Goal: Task Accomplishment & Management: Complete application form

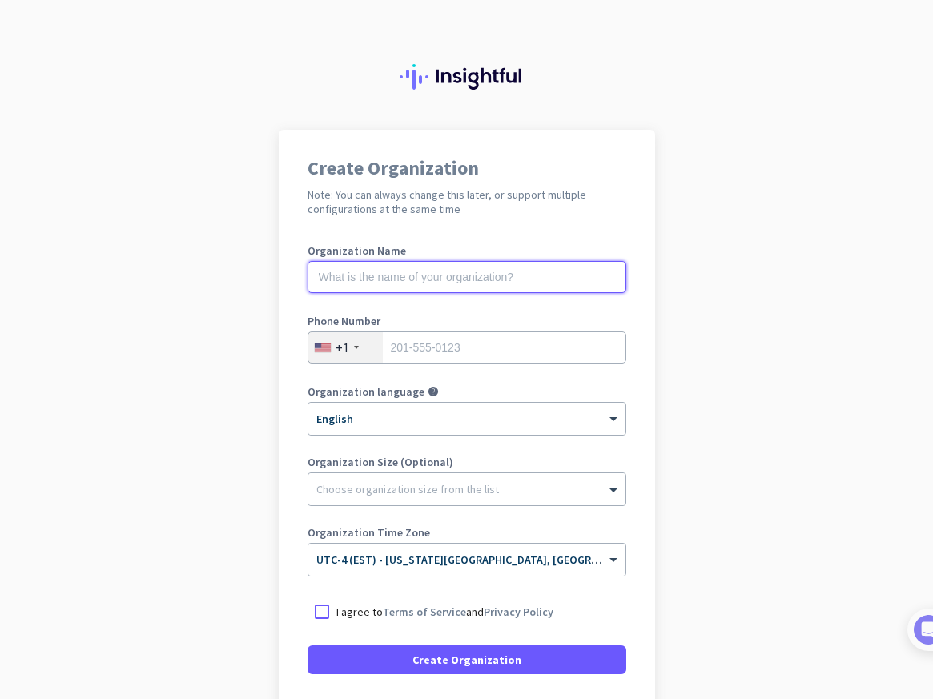
click at [457, 279] on input "text" at bounding box center [467, 277] width 319 height 32
type input "mercor"
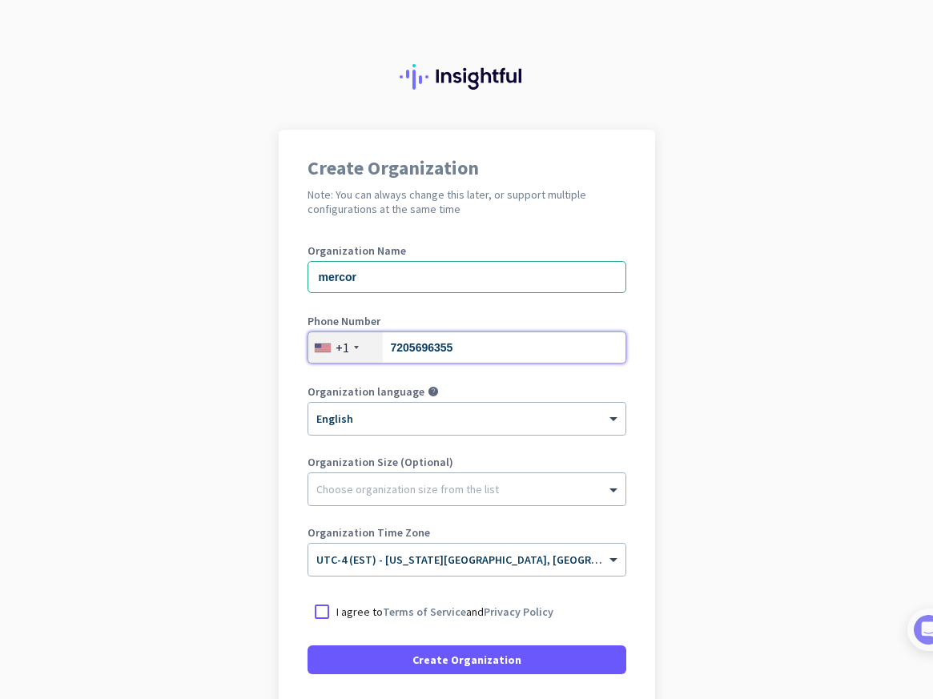
type input "7205696355"
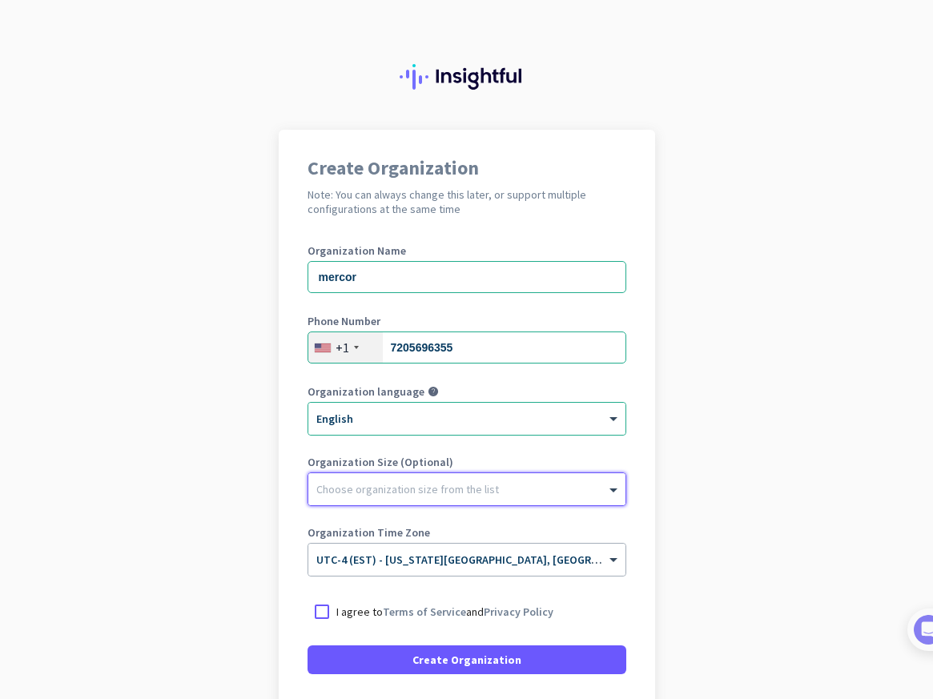
click at [443, 477] on div at bounding box center [466, 485] width 317 height 16
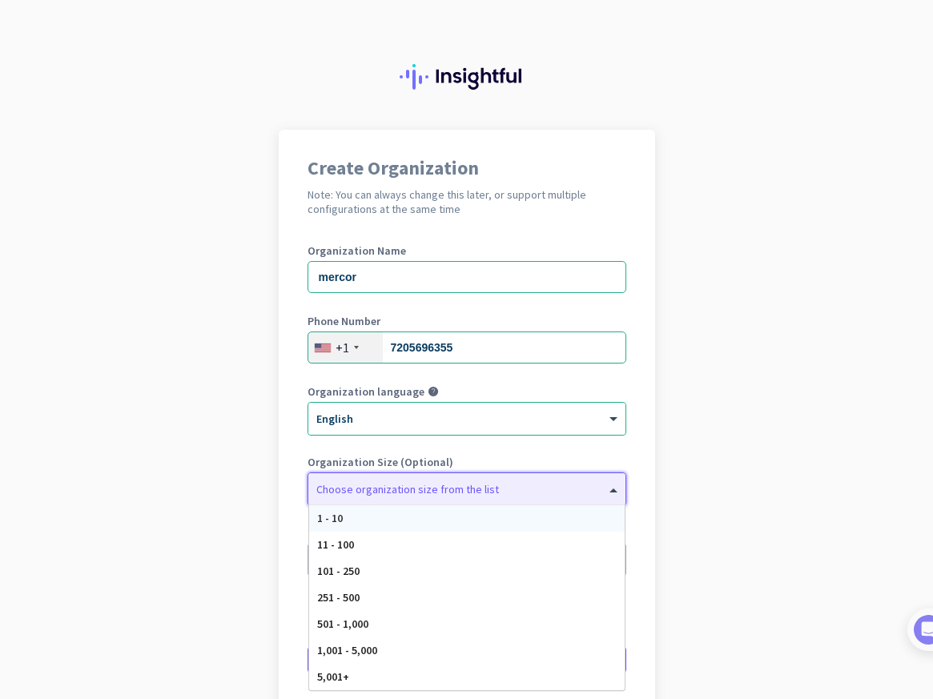
click at [419, 518] on div "1 - 10" at bounding box center [467, 518] width 316 height 26
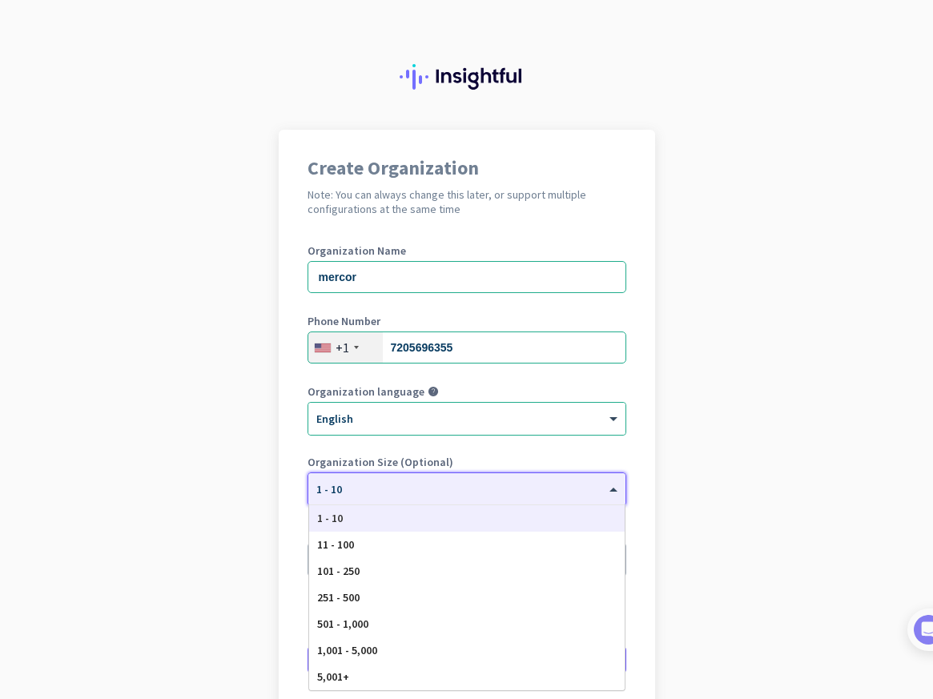
click at [394, 486] on div at bounding box center [466, 484] width 317 height 14
click at [358, 673] on div "5,001+" at bounding box center [467, 677] width 316 height 26
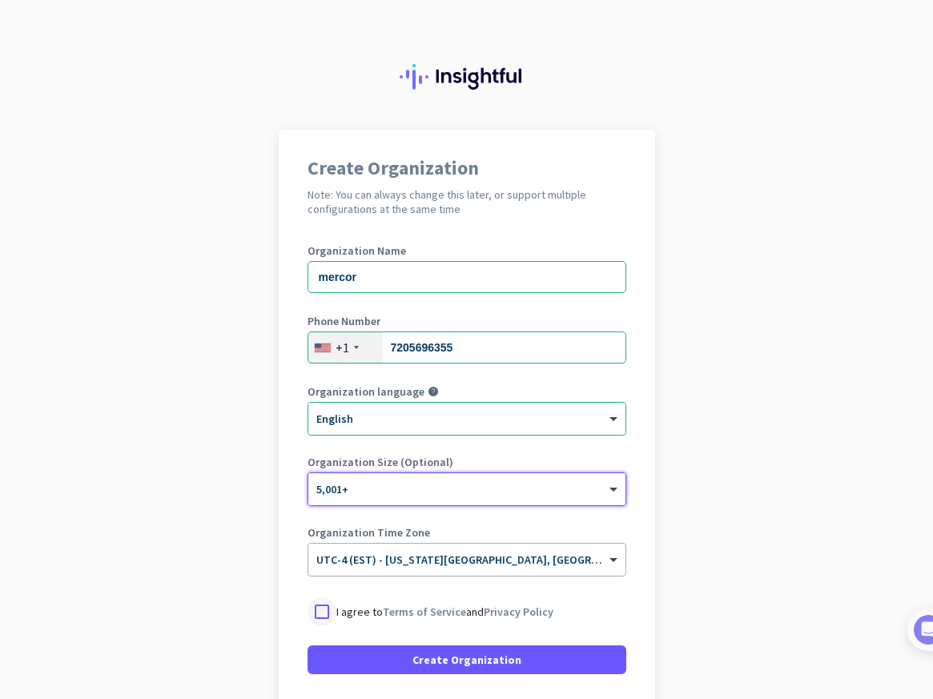
click at [322, 615] on div at bounding box center [322, 611] width 29 height 29
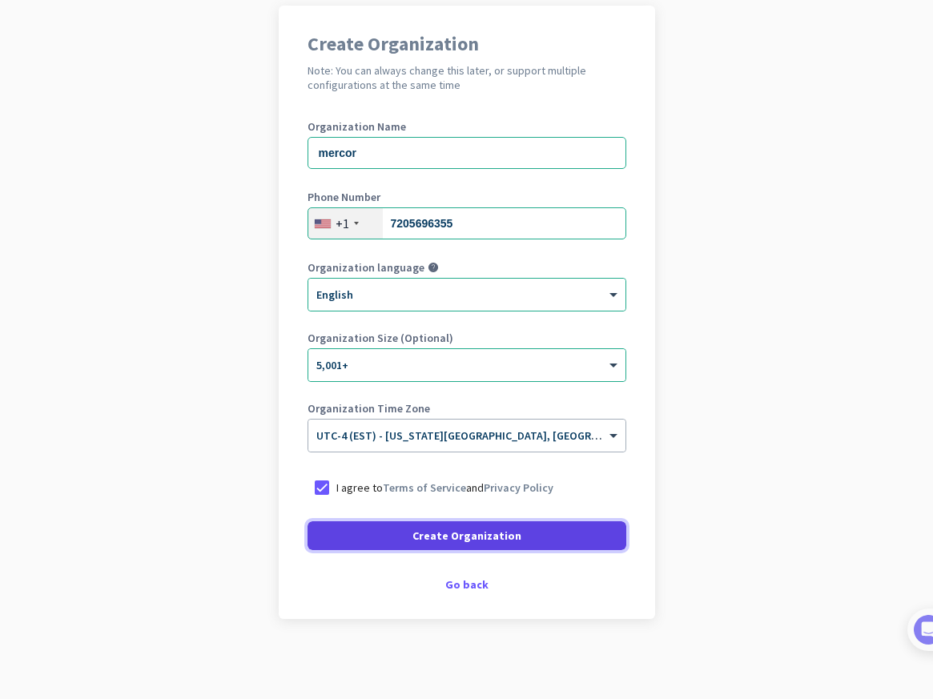
click at [451, 543] on span "Create Organization" at bounding box center [466, 536] width 109 height 16
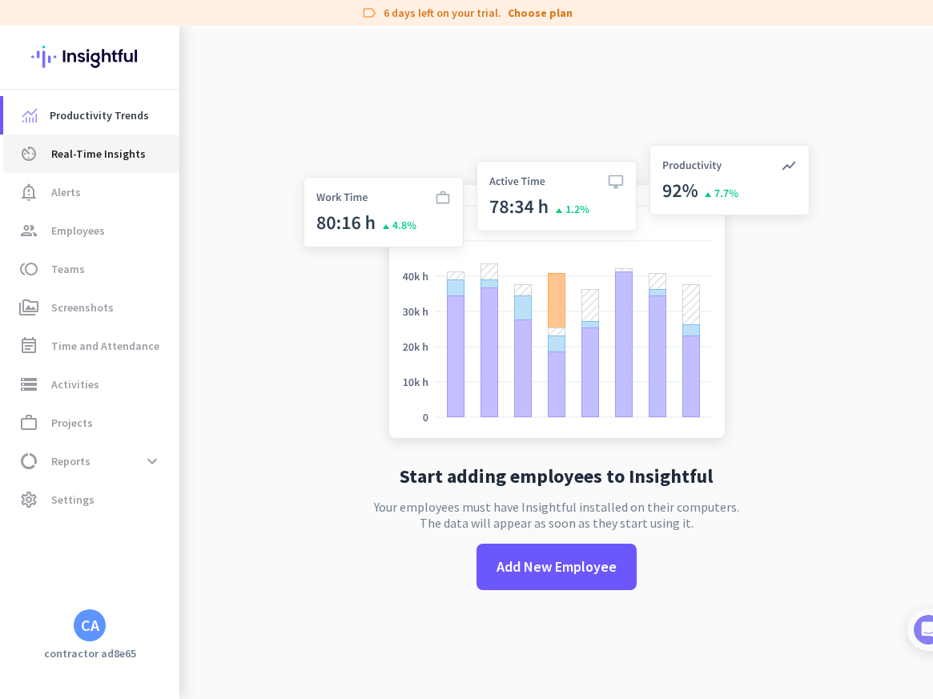
click at [104, 146] on span "Real-Time Insights" at bounding box center [98, 153] width 95 height 19
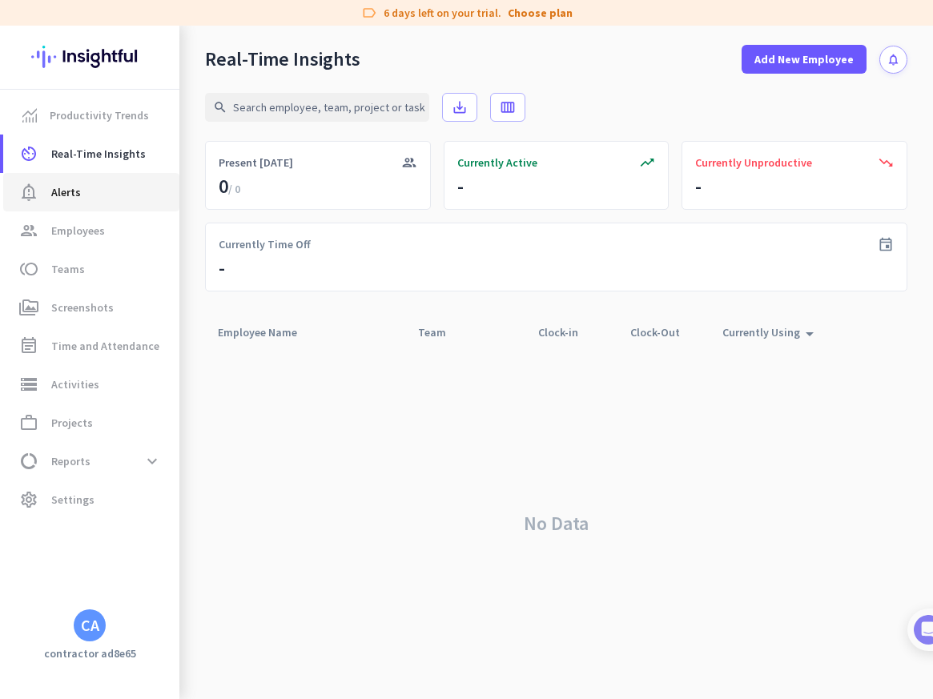
click at [91, 195] on span "notification_important Alerts" at bounding box center [91, 192] width 151 height 19
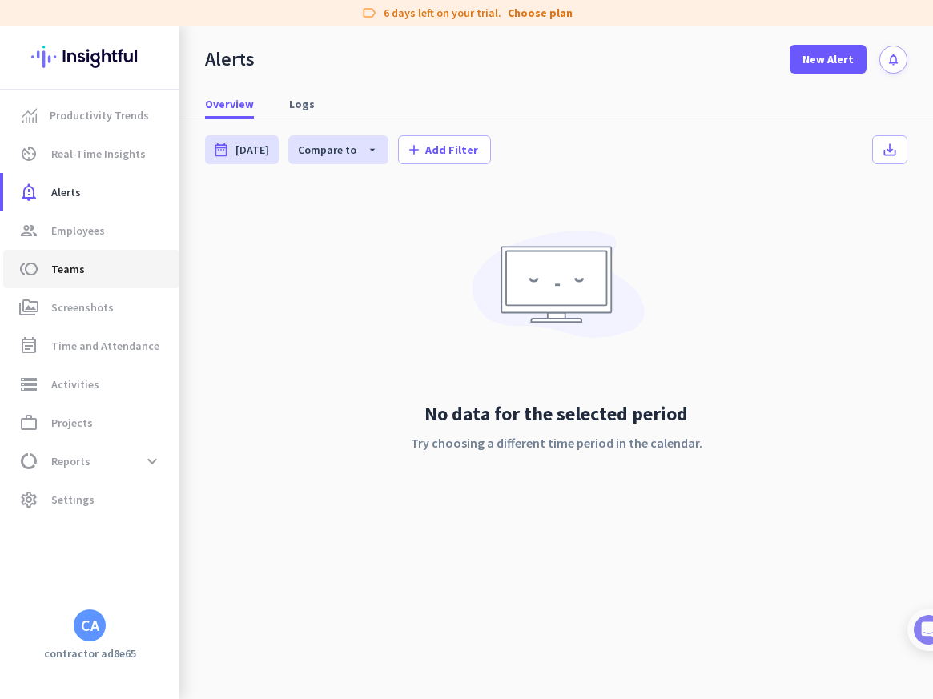
click at [91, 272] on span "toll Teams" at bounding box center [91, 268] width 151 height 19
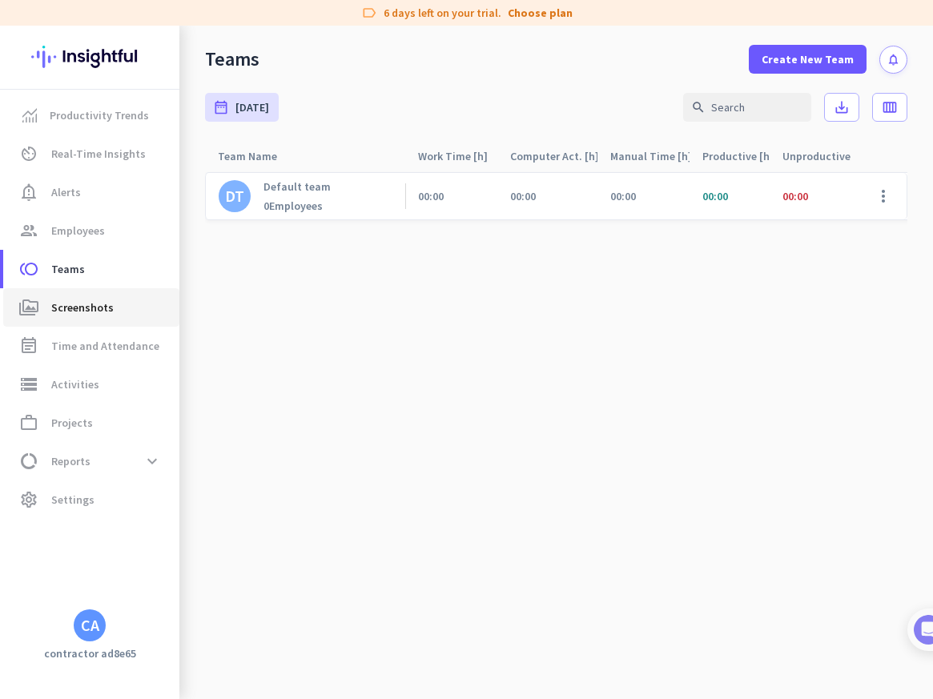
click at [97, 305] on span "Screenshots" at bounding box center [82, 307] width 62 height 19
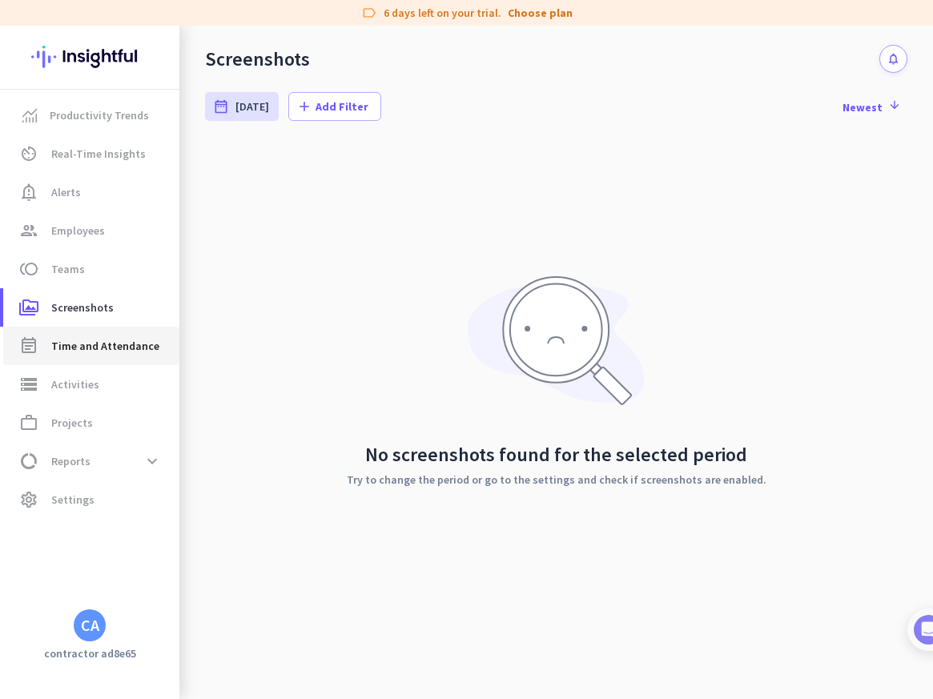
click at [102, 343] on span "Time and Attendance" at bounding box center [105, 345] width 108 height 19
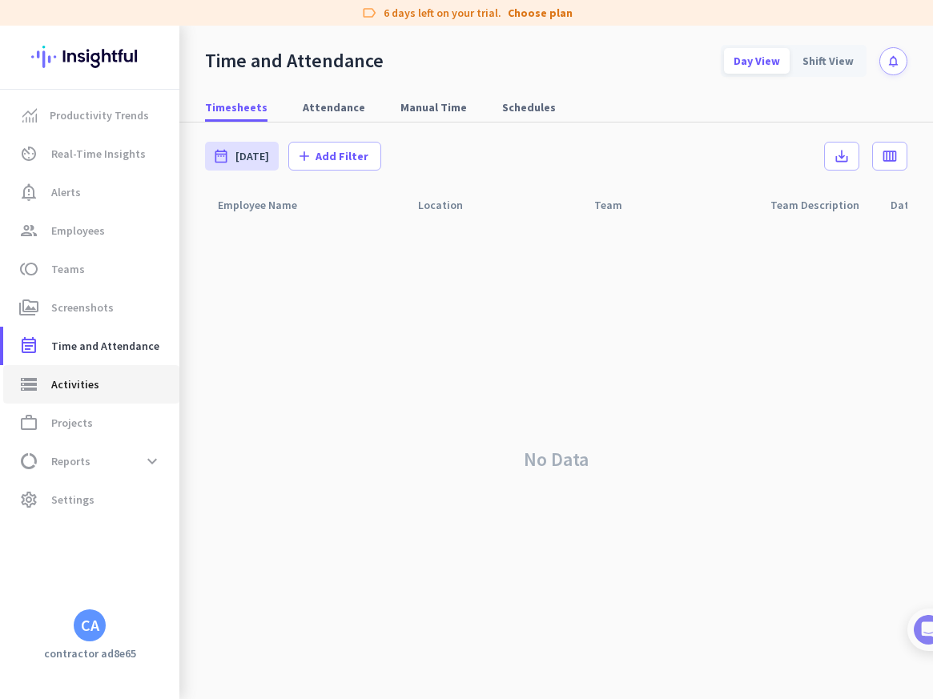
click at [91, 393] on span "Activities" at bounding box center [75, 384] width 48 height 19
type input "[DATE]"
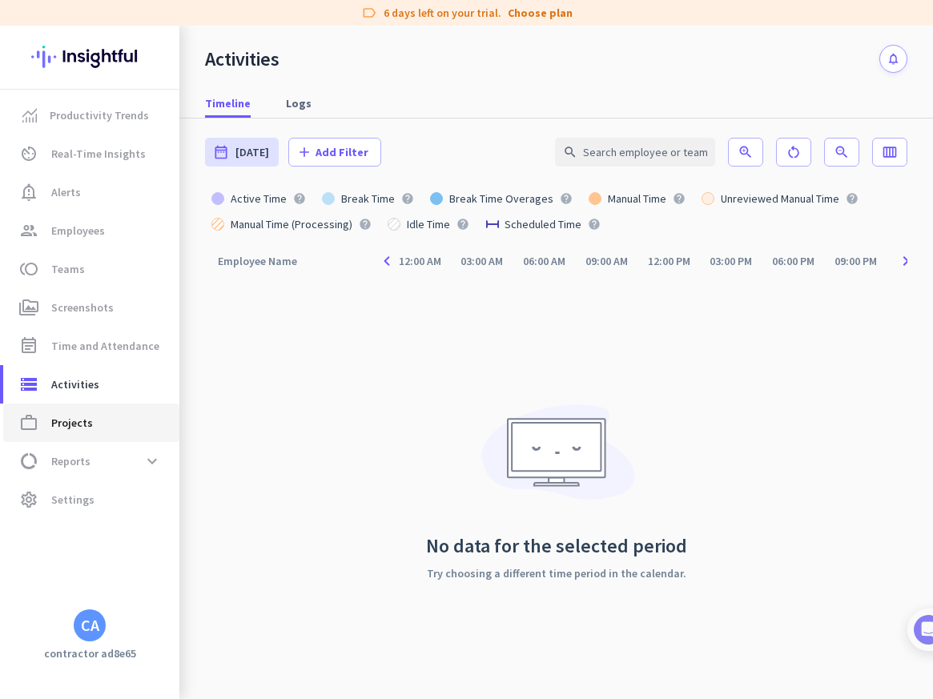
click at [91, 418] on span "work_outline Projects" at bounding box center [91, 422] width 151 height 19
type input "[DATE] - [DATE]"
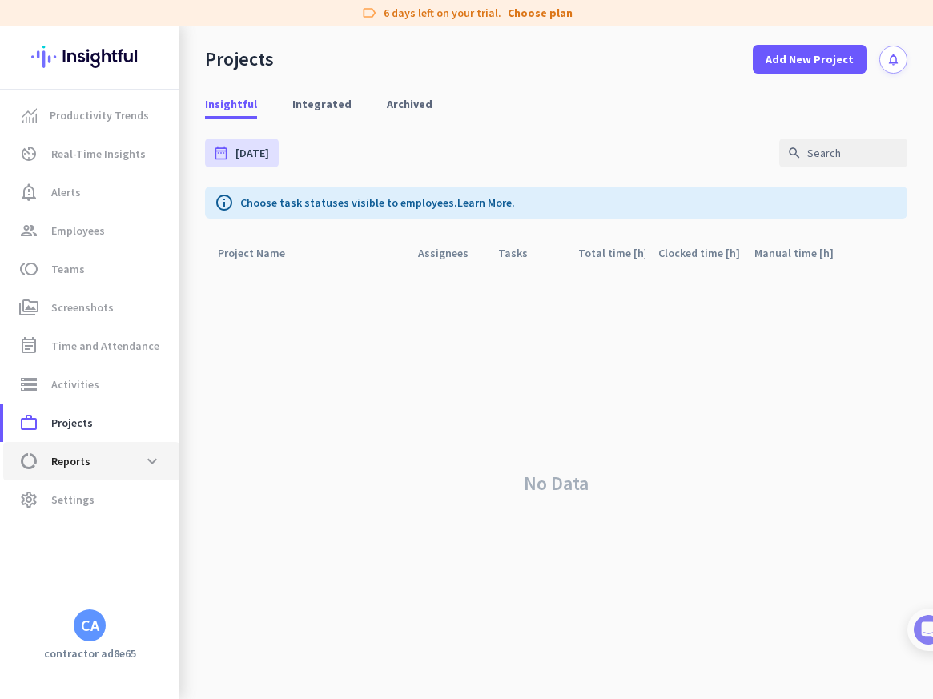
click at [101, 462] on span "data_usage Reports expand_more" at bounding box center [91, 461] width 151 height 29
